Goal: Entertainment & Leisure: Consume media (video, audio)

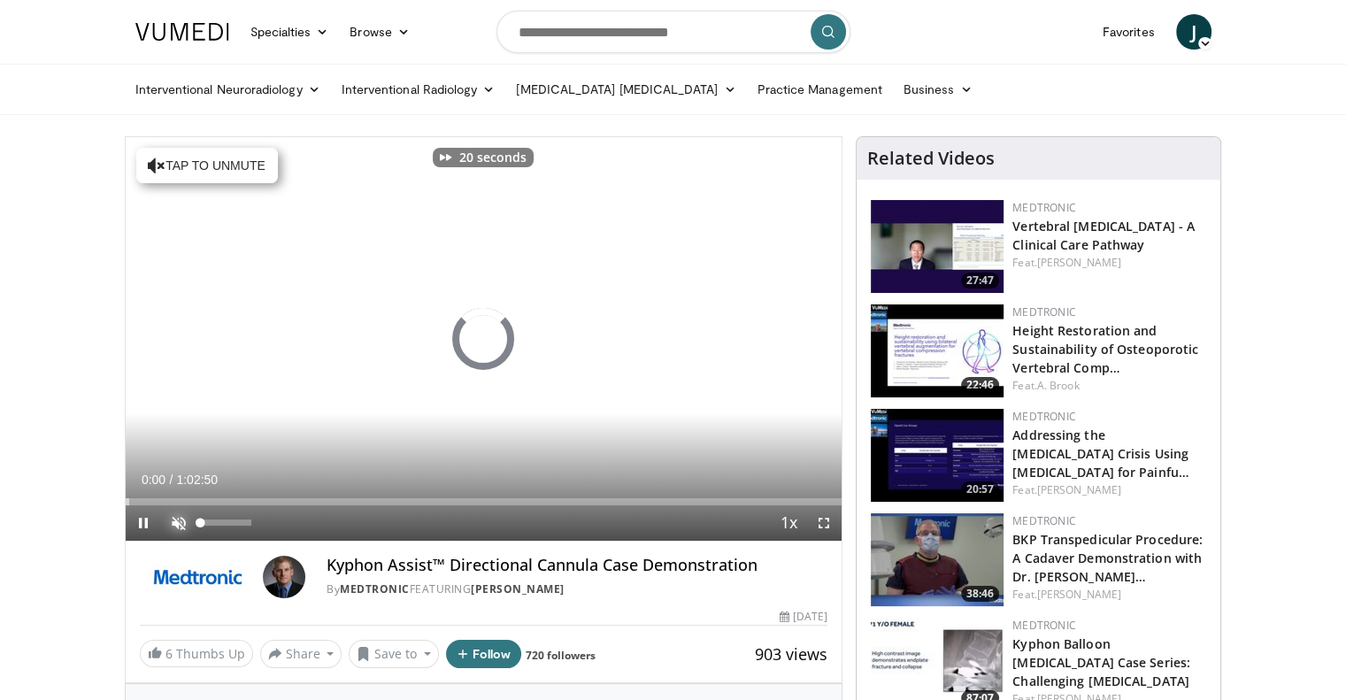
click at [183, 523] on span "Video Player" at bounding box center [178, 522] width 35 height 35
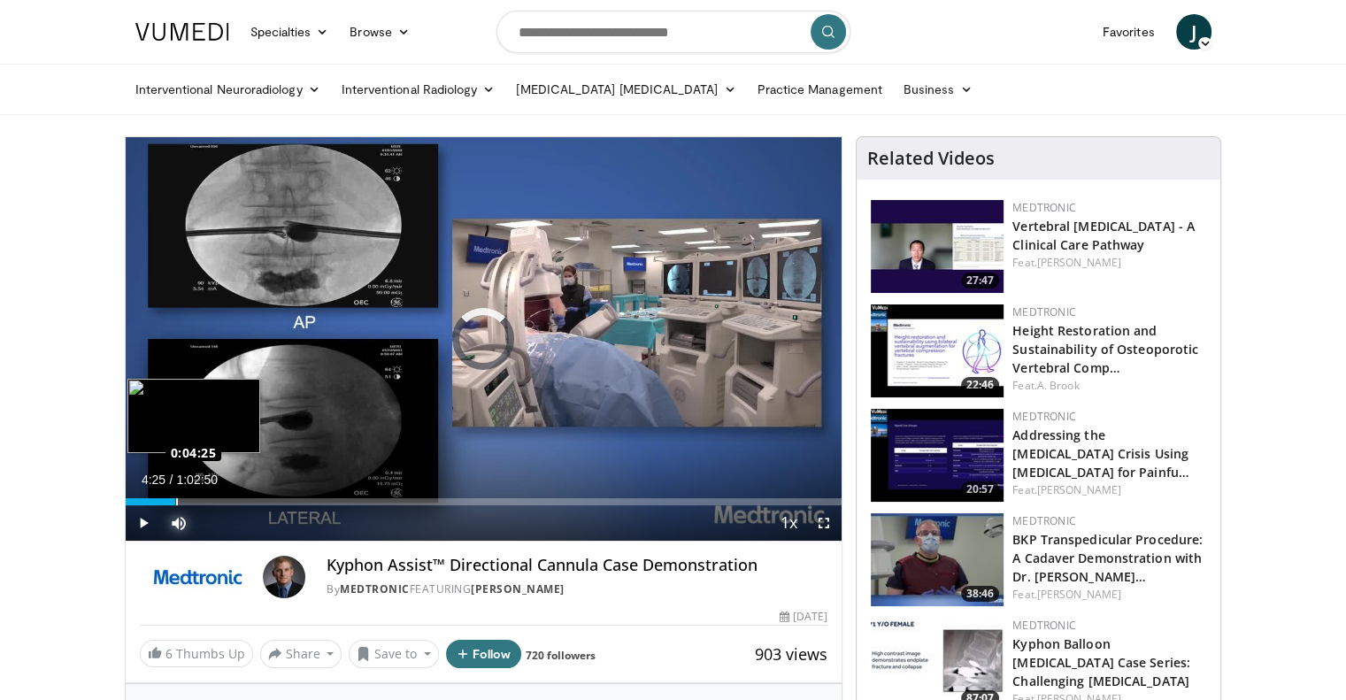
click at [175, 498] on div "Loaded : 2.37% 0:04:25 0:04:25" at bounding box center [484, 501] width 717 height 7
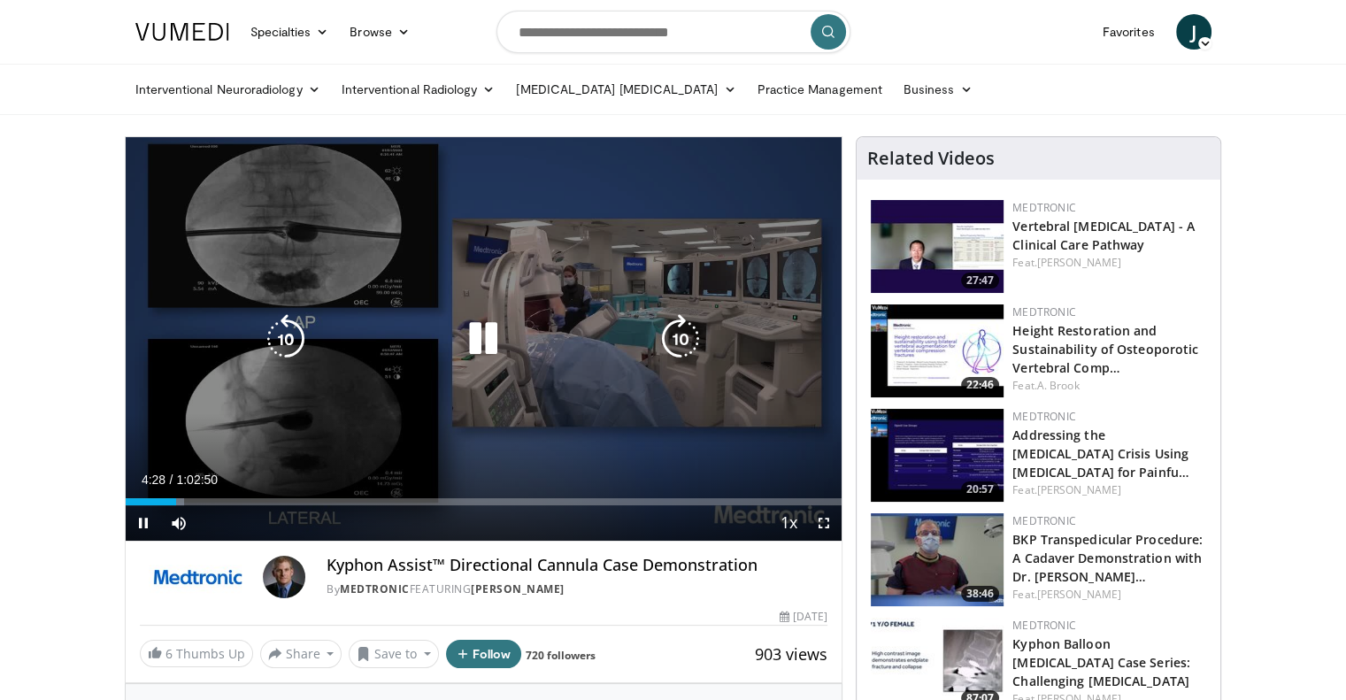
click at [296, 331] on icon "Video Player" at bounding box center [286, 339] width 50 height 50
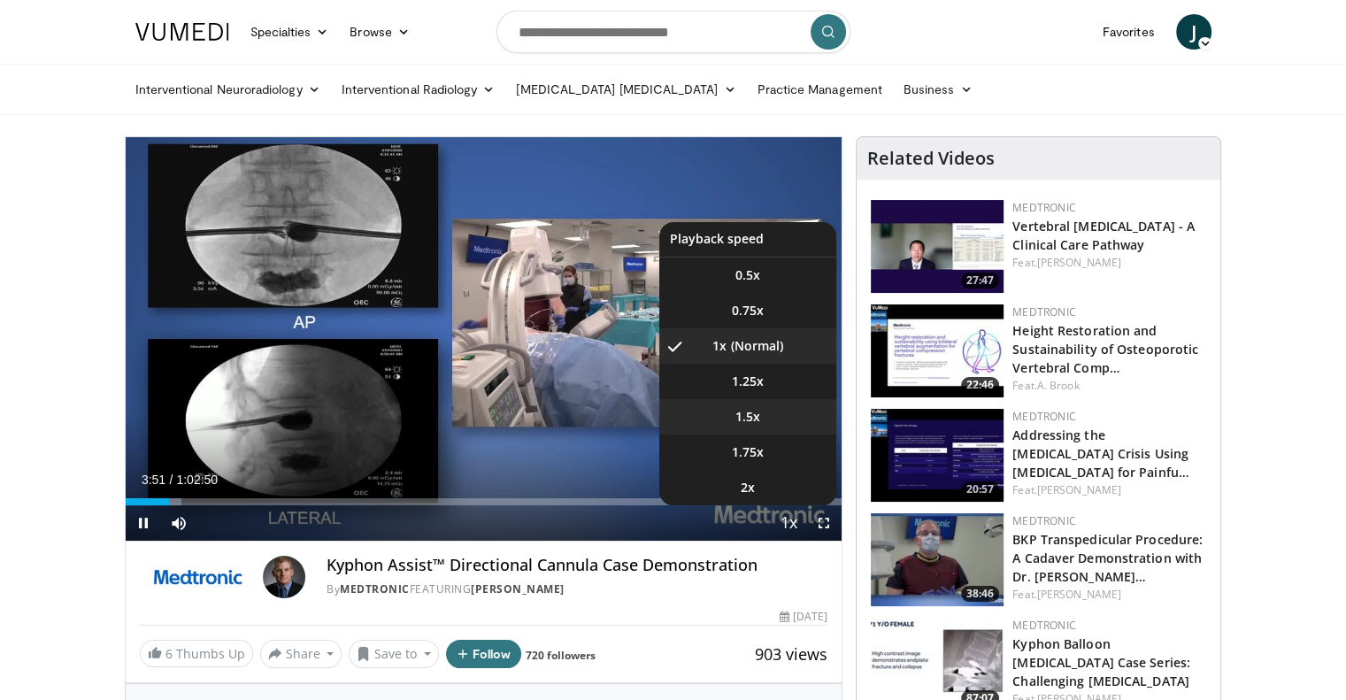
click at [760, 427] on li "1.5x" at bounding box center [747, 416] width 177 height 35
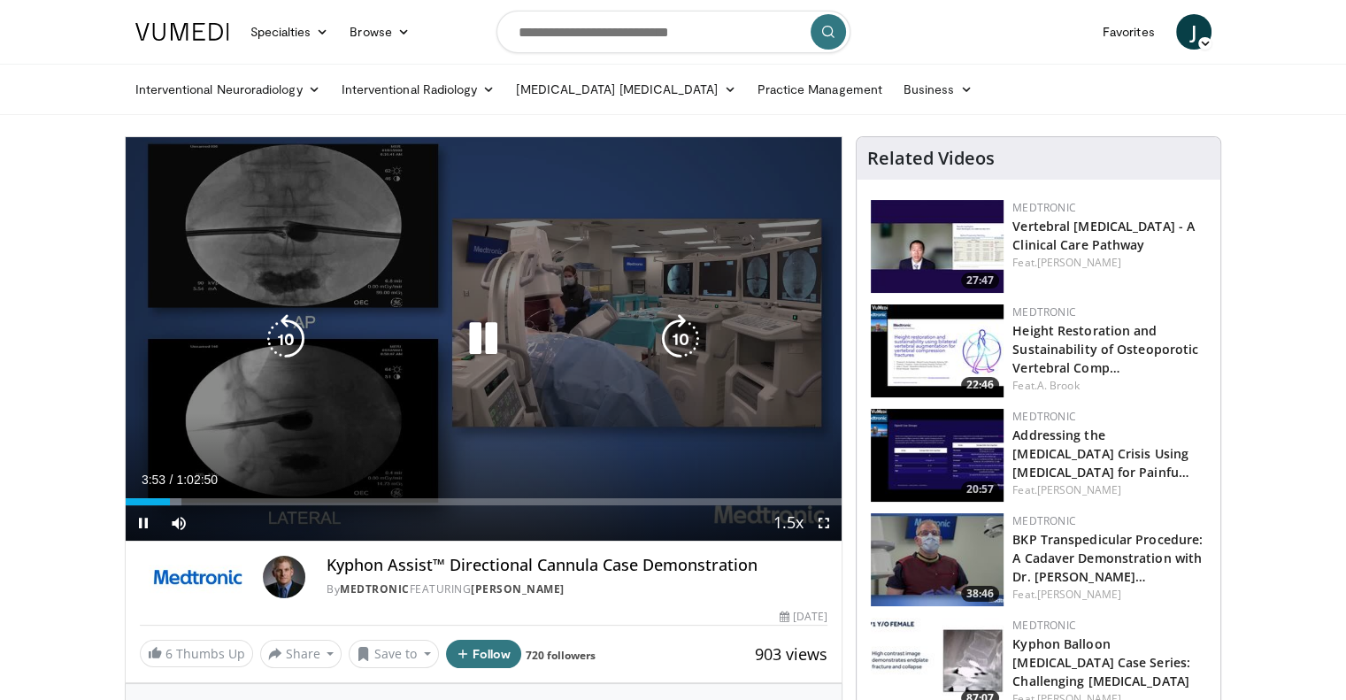
click at [287, 333] on icon "Video Player" at bounding box center [286, 339] width 50 height 50
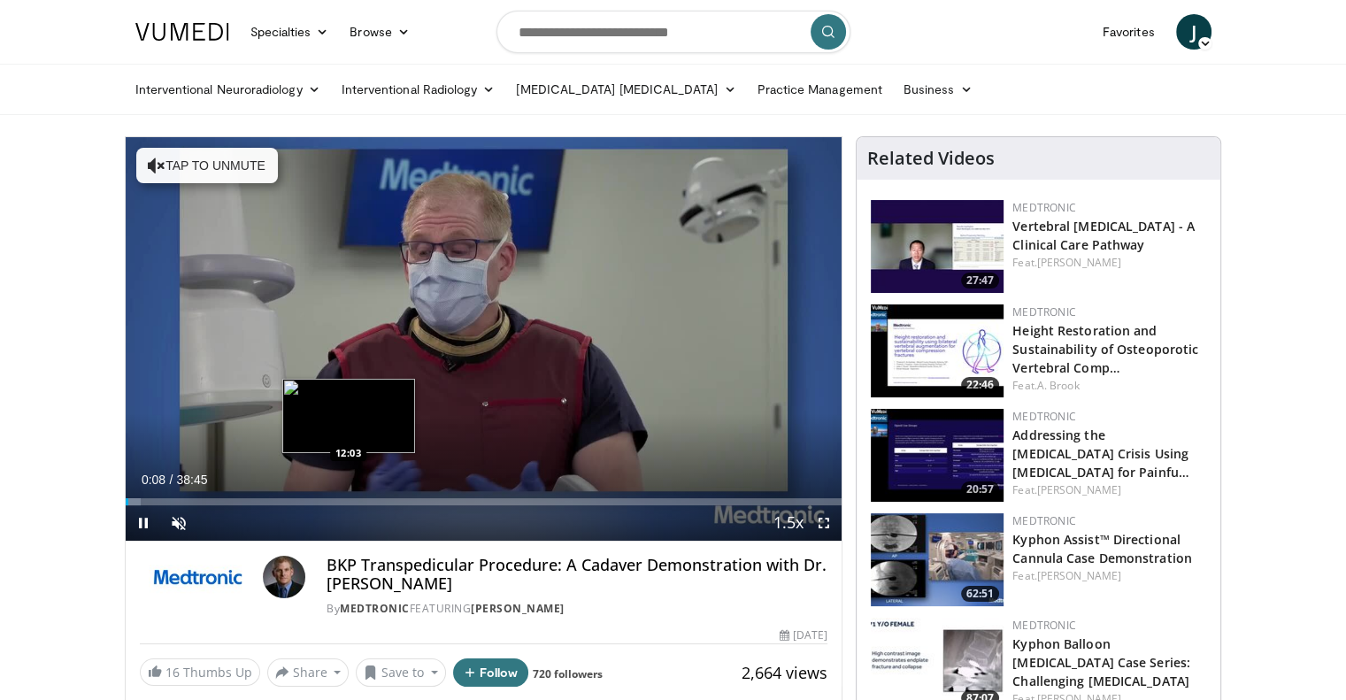
click at [348, 499] on div "Loaded : 2.13% 00:08 12:03" at bounding box center [484, 501] width 717 height 7
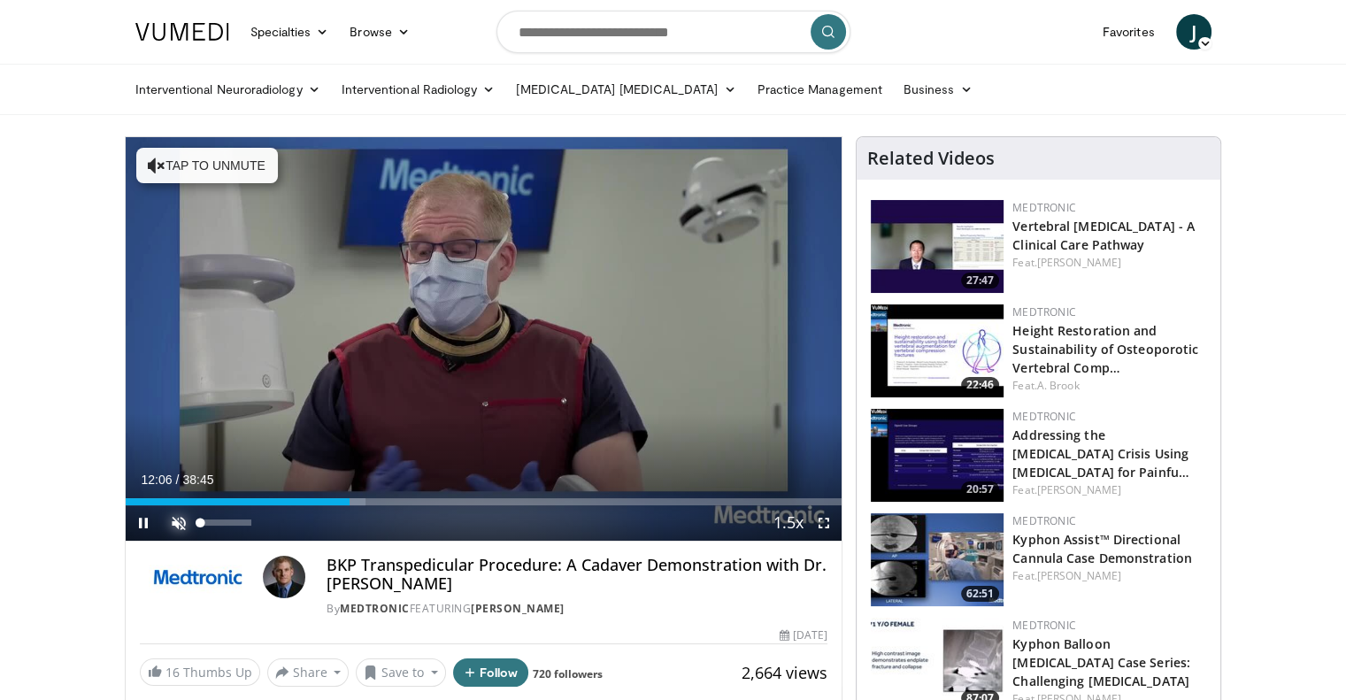
click at [176, 530] on span "Video Player" at bounding box center [178, 522] width 35 height 35
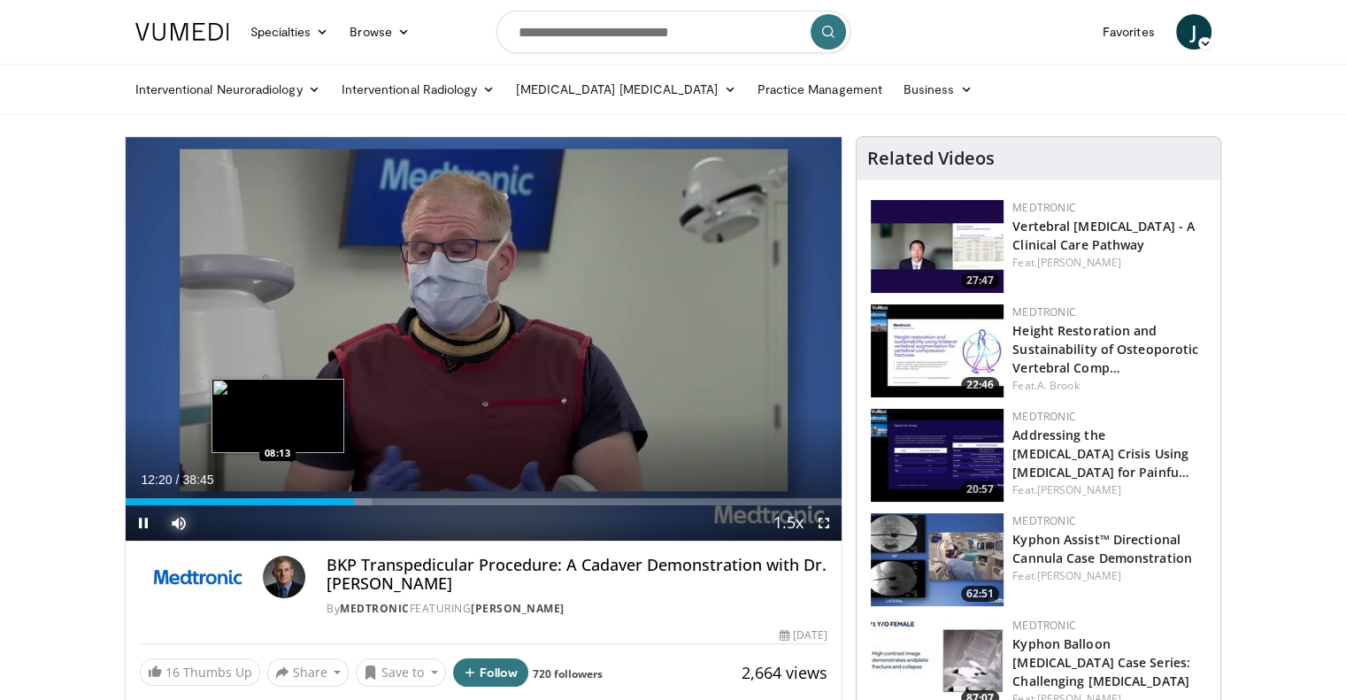
click at [276, 500] on div "12:20" at bounding box center [240, 501] width 228 height 7
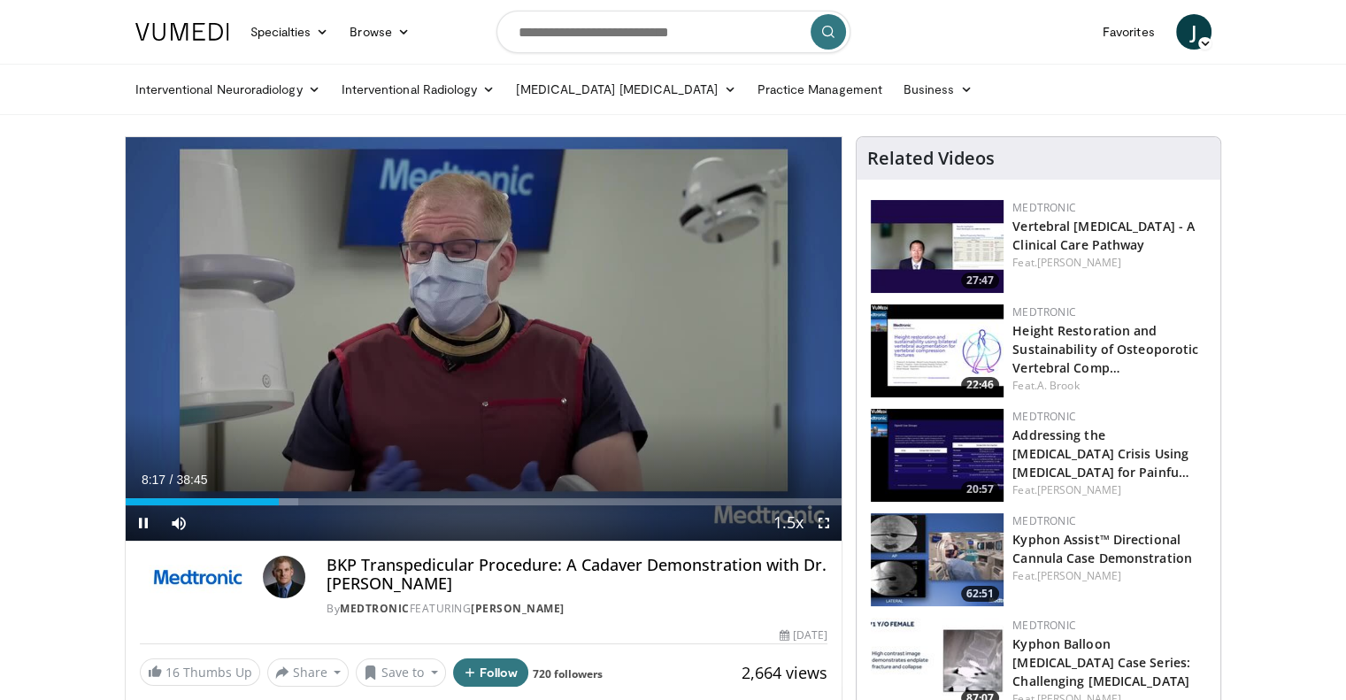
click at [227, 507] on div "Current Time 8:17 / Duration 38:45 Pause Skip Backward Skip Forward Mute Loaded…" at bounding box center [484, 522] width 717 height 35
click at [226, 491] on div "Loaded : 24.11% 08:19 05:27" at bounding box center [484, 497] width 717 height 17
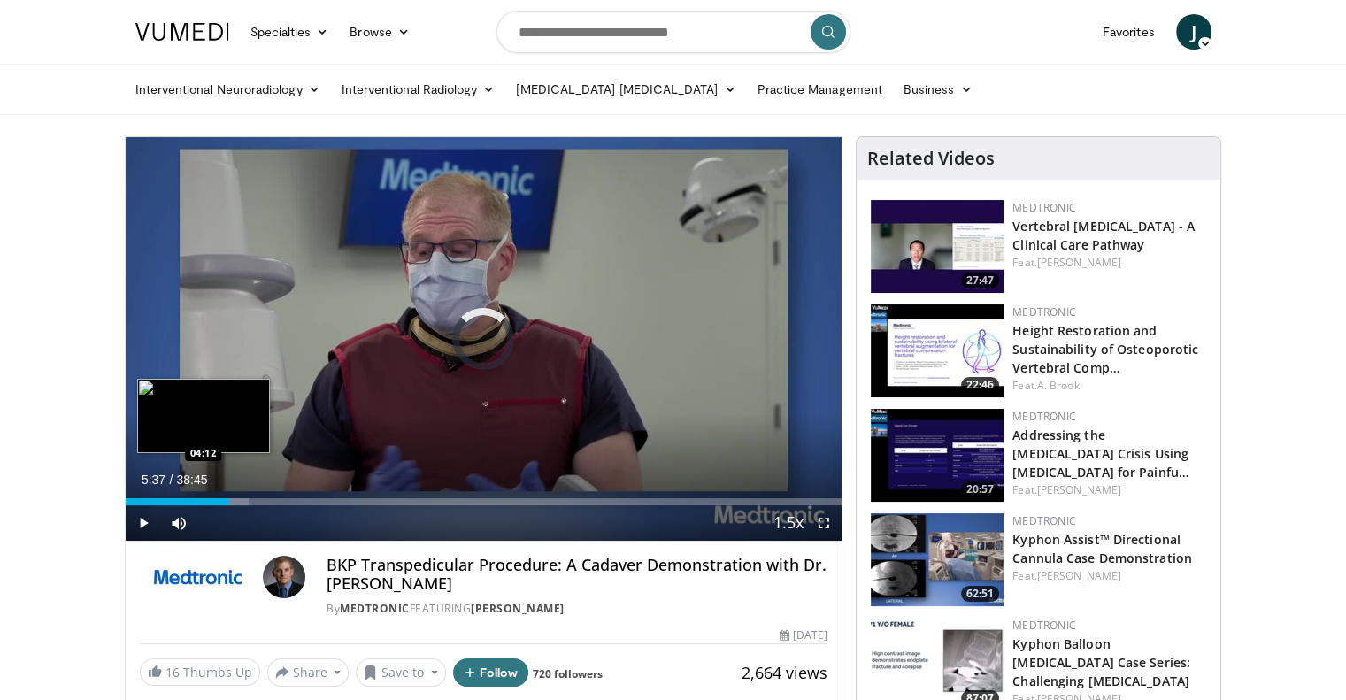
click at [202, 500] on div "05:38" at bounding box center [178, 501] width 104 height 7
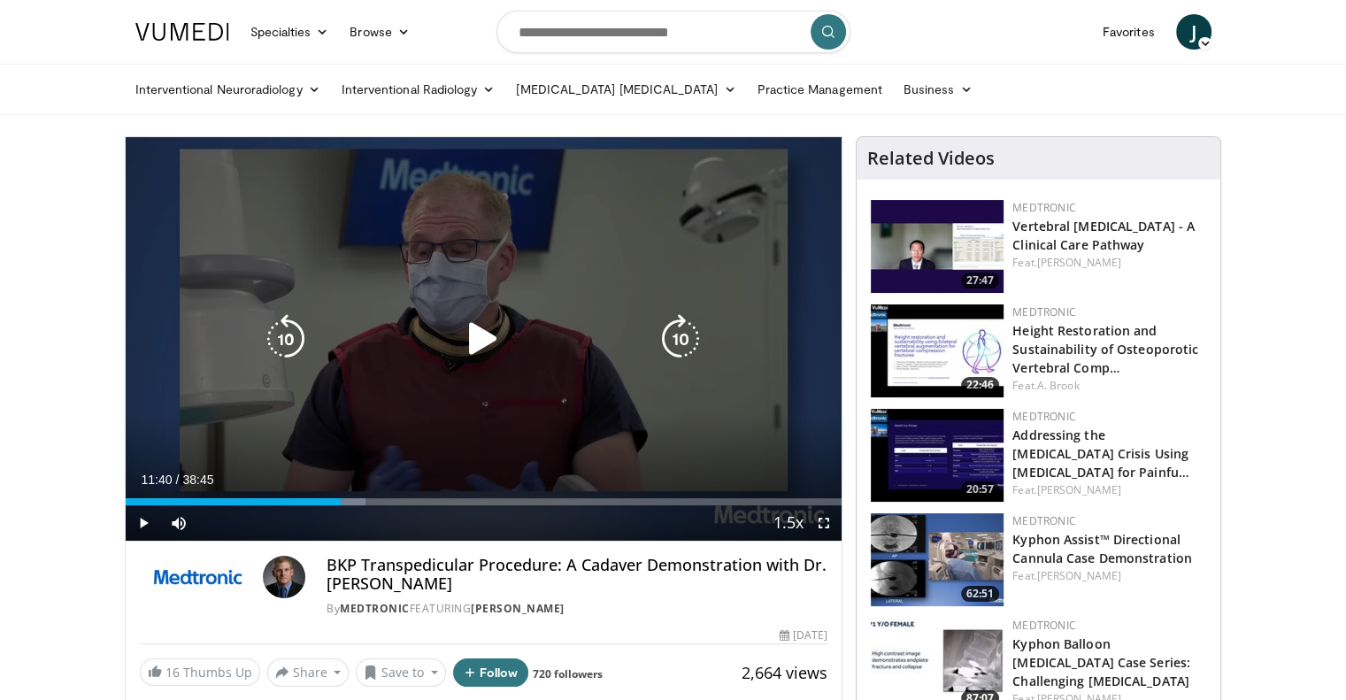
click at [492, 348] on icon "Video Player" at bounding box center [484, 339] width 50 height 50
click at [350, 236] on div "20 seconds Tap to unmute" at bounding box center [484, 339] width 717 height 404
